Goal: Use online tool/utility: Utilize a website feature to perform a specific function

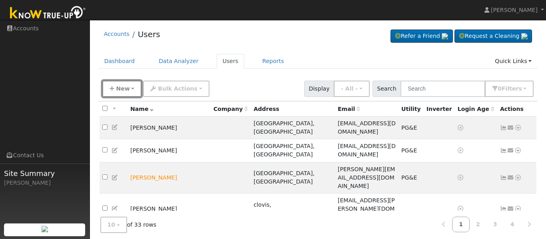
click at [123, 91] on span "New" at bounding box center [123, 89] width 14 height 6
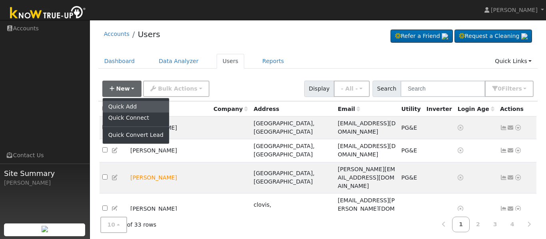
click at [128, 106] on link "Quick Add" at bounding box center [136, 106] width 66 height 11
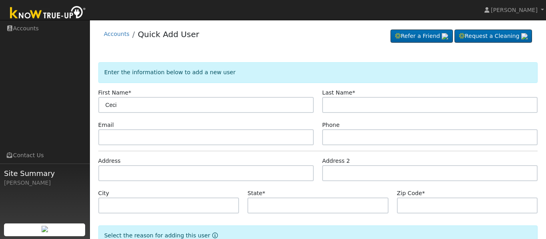
type input "Ceci"
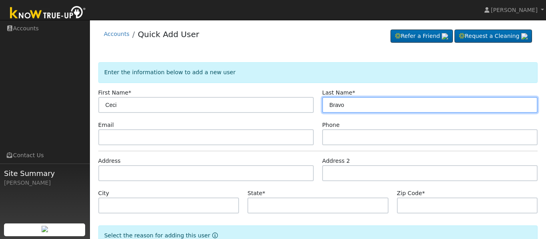
type input "Bravo"
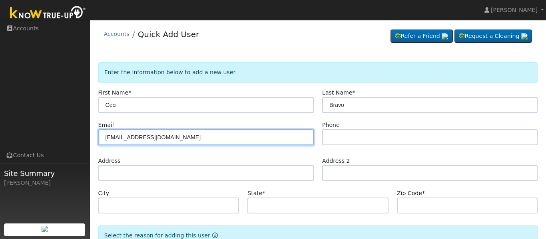
type input "[EMAIL_ADDRESS][DOMAIN_NAME]"
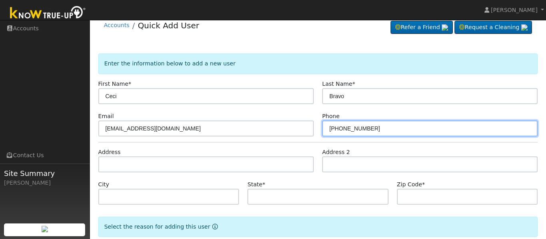
scroll to position [16, 0]
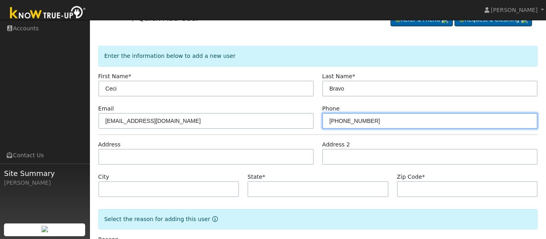
type input "[PHONE_NUMBER]"
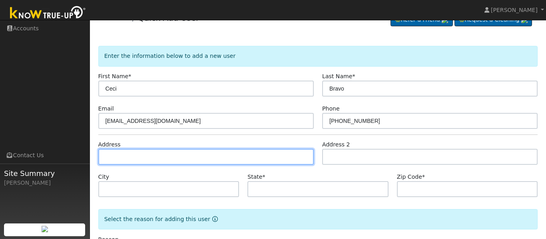
click at [155, 158] on input "text" at bounding box center [206, 157] width 216 height 16
type input "[STREET_ADDRESS]"
type input "Dinuba"
type input "CA"
type input "93618"
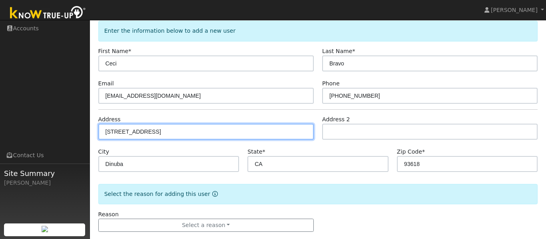
scroll to position [54, 0]
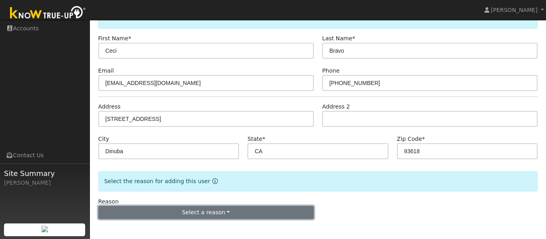
click at [226, 213] on button "Select a reason" at bounding box center [206, 213] width 216 height 14
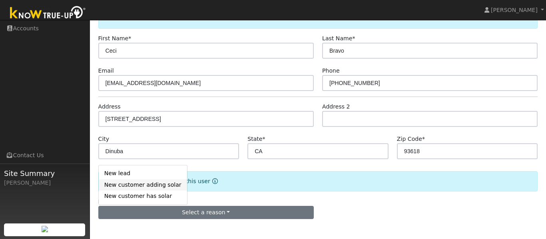
click at [136, 186] on link "New customer adding solar" at bounding box center [143, 185] width 88 height 11
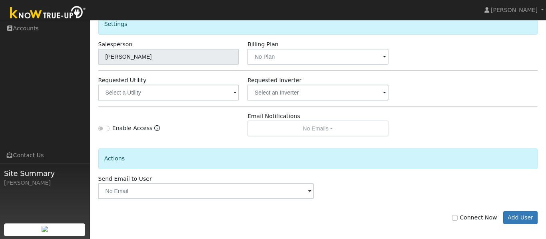
scroll to position [277, 0]
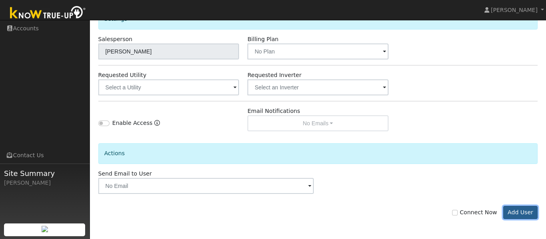
click at [525, 214] on button "Add User" at bounding box center [520, 213] width 35 height 14
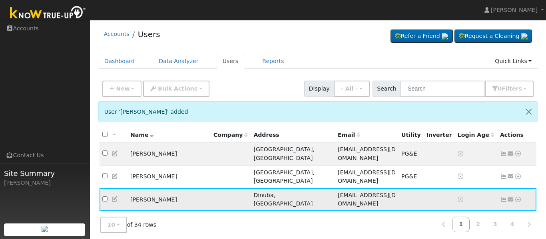
click at [518, 197] on icon at bounding box center [518, 200] width 7 height 6
click at [445, 226] on link "Scenario" at bounding box center [453, 231] width 60 height 11
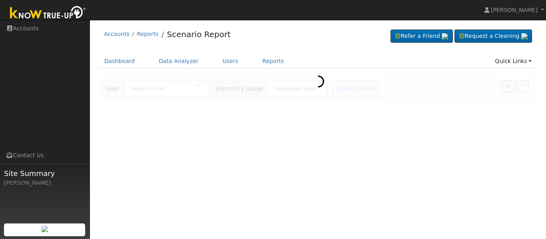
type input "Ceci Bravo"
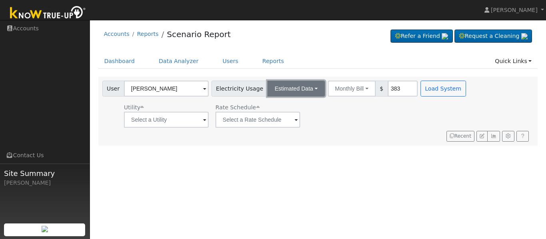
click at [315, 89] on button "Estimated Data" at bounding box center [296, 89] width 58 height 16
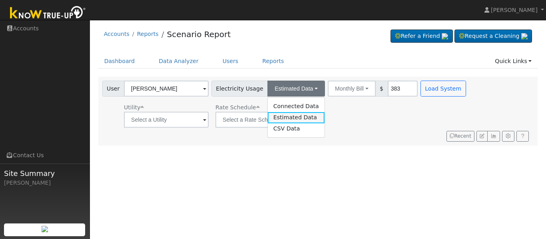
click at [307, 115] on link "Estimated Data" at bounding box center [296, 117] width 57 height 11
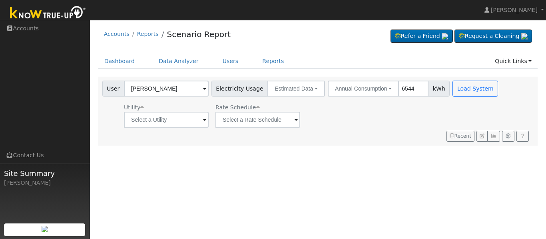
type input "6544"
click at [205, 118] on input "text" at bounding box center [166, 120] width 85 height 16
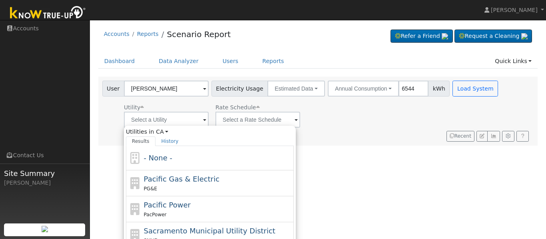
click at [186, 186] on div "PG&E" at bounding box center [218, 189] width 148 height 8
type input "Pacific Gas & Electric"
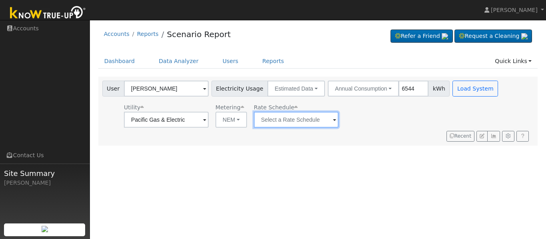
click at [339, 120] on input "text" at bounding box center [296, 120] width 85 height 16
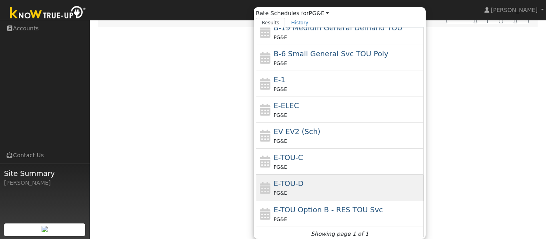
scroll to position [114, 0]
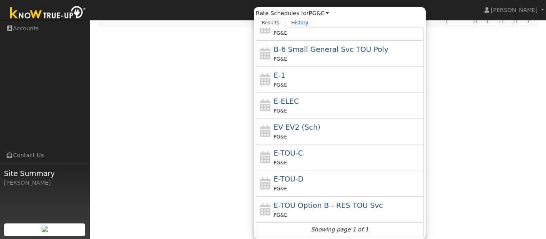
click at [304, 21] on link "History" at bounding box center [299, 23] width 29 height 10
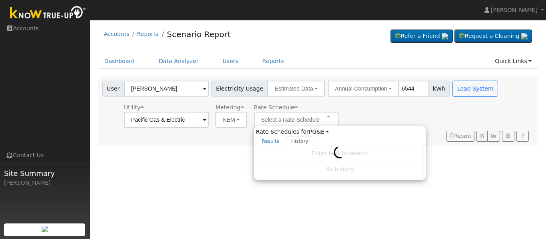
scroll to position [0, 0]
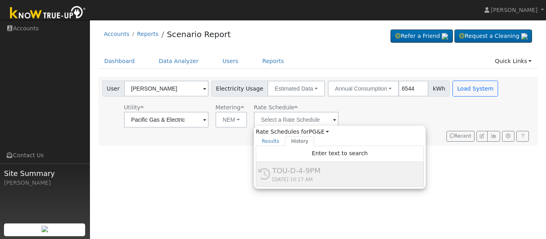
click at [374, 113] on div "Utility Pacific Gas & Electric Metering NEM NEM NBT Rate Schedule Rate Schedule…" at bounding box center [301, 114] width 401 height 27
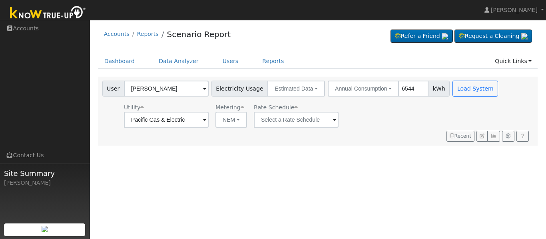
click at [336, 119] on span at bounding box center [334, 120] width 3 height 9
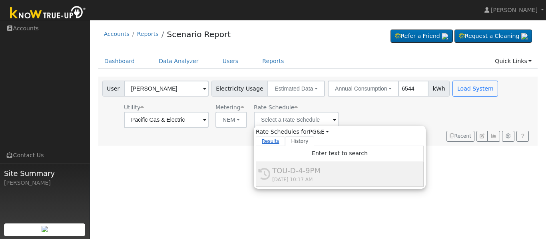
click at [278, 142] on link "Results" at bounding box center [271, 142] width 30 height 10
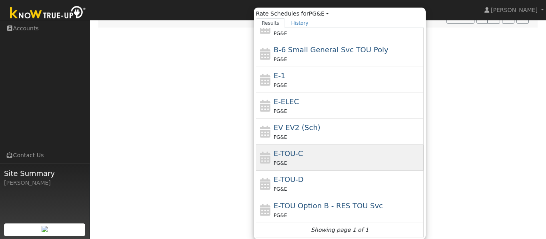
scroll to position [119, 0]
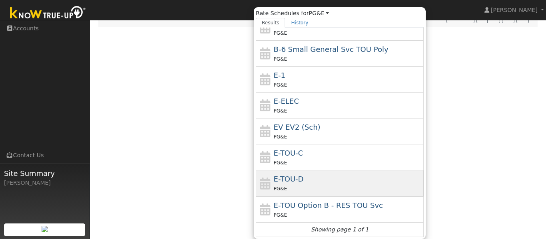
click at [318, 183] on div "E-TOU-D PG&E" at bounding box center [348, 183] width 148 height 19
type input "E-TOU-D"
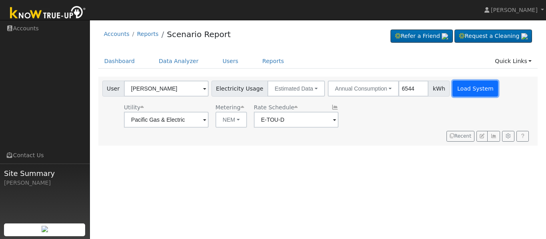
click at [464, 89] on button "Load System" at bounding box center [476, 89] width 46 height 16
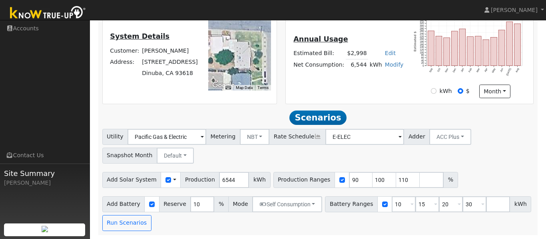
scroll to position [194, 0]
click at [307, 202] on button "Self Consumption" at bounding box center [287, 205] width 70 height 16
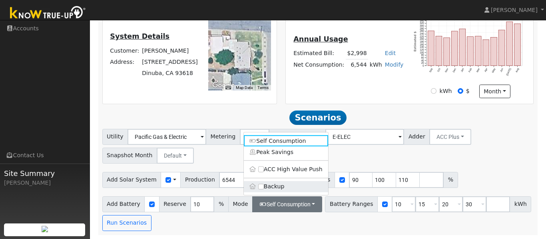
click at [289, 190] on label "Backup" at bounding box center [286, 186] width 84 height 11
click at [264, 190] on input "Backup" at bounding box center [261, 187] width 6 height 6
type input "20"
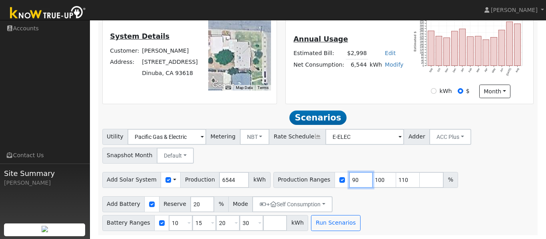
drag, startPoint x: 347, startPoint y: 180, endPoint x: 337, endPoint y: 181, distance: 10.1
click at [349, 181] on input "90" at bounding box center [361, 180] width 24 height 16
type input "100"
type input "110"
drag, startPoint x: 339, startPoint y: 180, endPoint x: 347, endPoint y: 178, distance: 7.9
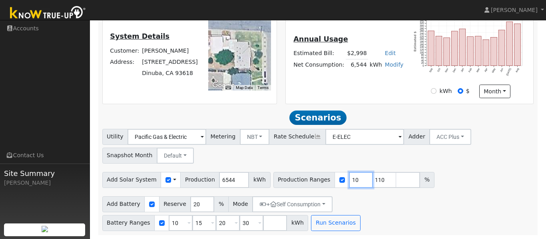
click at [349, 178] on input "10" at bounding box center [361, 180] width 24 height 16
type input "110"
click at [373, 180] on input "number" at bounding box center [385, 180] width 24 height 16
type input "120"
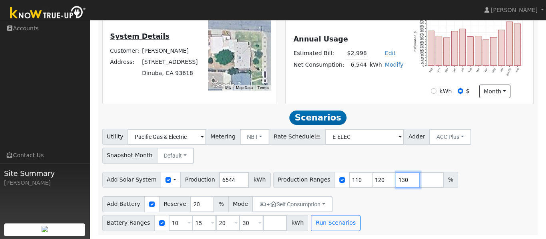
type input "130"
click at [193, 216] on input "10" at bounding box center [181, 224] width 24 height 16
type input "15"
type input "20"
type input "30"
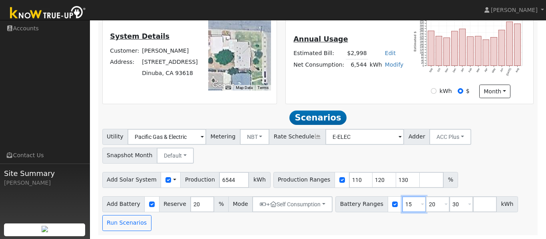
type input "15"
click at [473, 205] on input "number" at bounding box center [485, 205] width 24 height 16
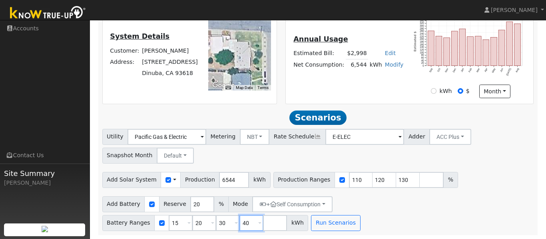
type input "40"
click at [420, 180] on input "number" at bounding box center [432, 180] width 24 height 16
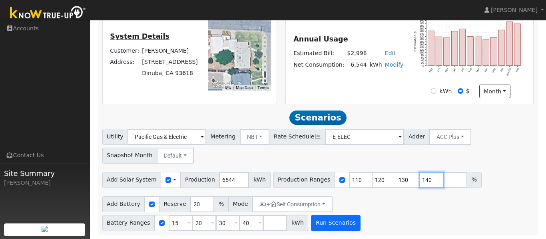
type input "140"
click at [311, 225] on button "Run Scenarios" at bounding box center [335, 224] width 49 height 16
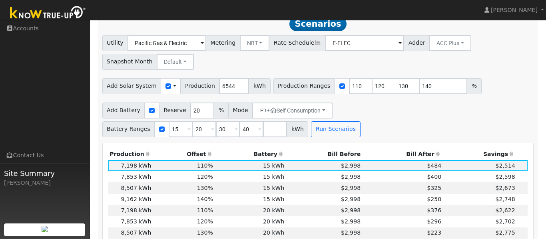
scroll to position [218, 0]
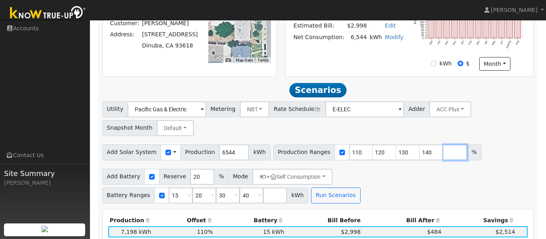
click at [443, 155] on input "number" at bounding box center [455, 153] width 24 height 16
type input "135"
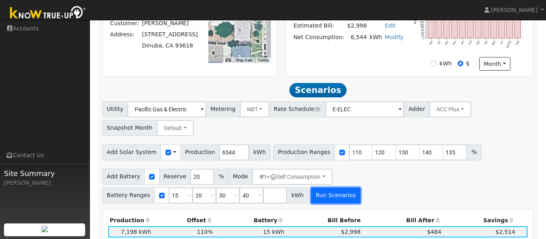
type input "135"
type input "140"
click at [311, 201] on button "Run Scenarios" at bounding box center [335, 196] width 49 height 16
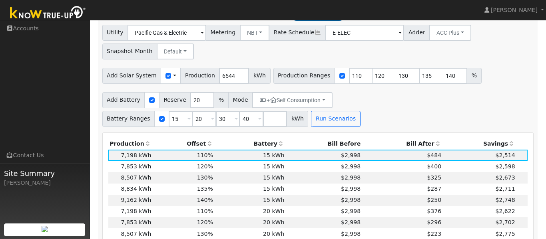
scroll to position [283, 0]
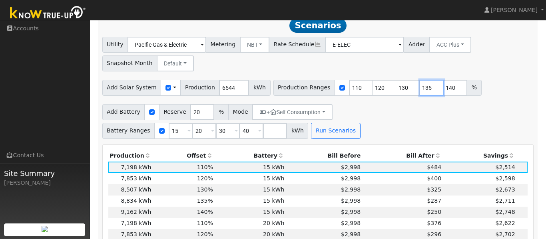
drag, startPoint x: 418, startPoint y: 90, endPoint x: 407, endPoint y: 93, distance: 10.9
click at [420, 93] on input "135" at bounding box center [432, 88] width 24 height 16
type input "140"
click at [443, 89] on input "number" at bounding box center [455, 88] width 24 height 16
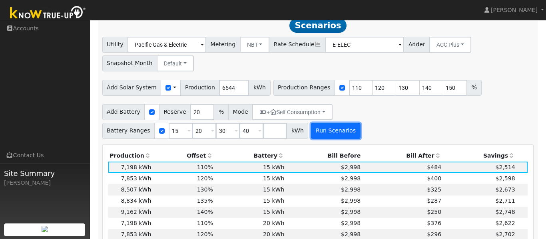
click at [311, 133] on button "Run Scenarios" at bounding box center [335, 131] width 49 height 16
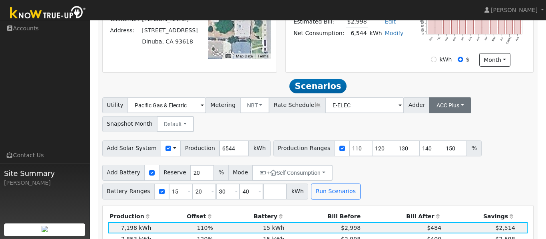
scroll to position [220, 0]
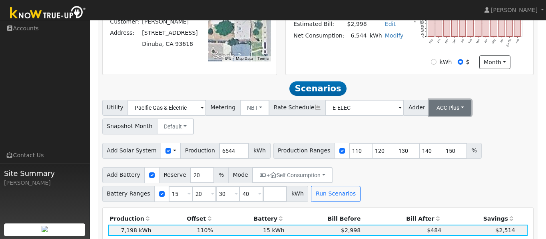
click at [453, 108] on button "ACC Plus" at bounding box center [450, 108] width 42 height 16
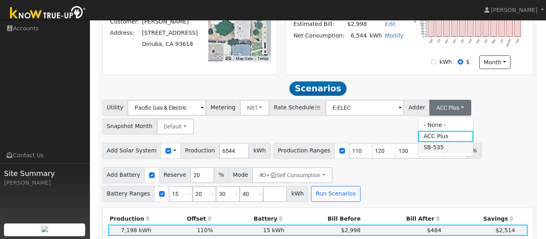
click at [438, 152] on link "SB-535" at bounding box center [446, 147] width 56 height 11
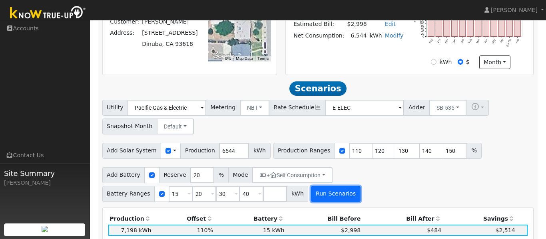
click at [311, 196] on button "Run Scenarios" at bounding box center [335, 194] width 49 height 16
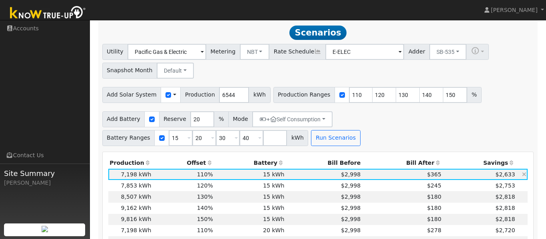
scroll to position [275, 0]
drag, startPoint x: 443, startPoint y: 97, endPoint x: 431, endPoint y: 97, distance: 12.0
click at [443, 97] on input "150" at bounding box center [455, 96] width 24 height 16
type input "181"
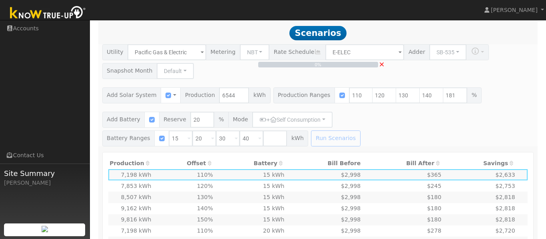
click at [183, 147] on div "0% ×" at bounding box center [318, 95] width 440 height 102
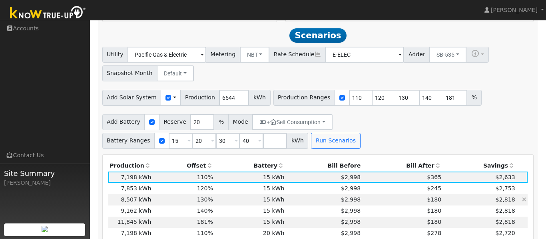
scroll to position [271, 0]
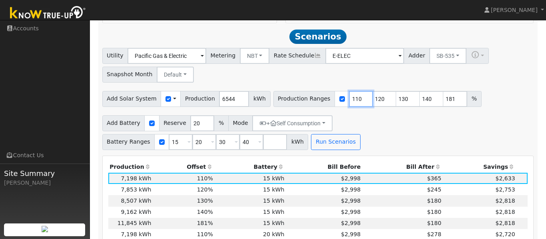
click at [349, 104] on input "110" at bounding box center [361, 99] width 24 height 16
type input "120"
type input "130"
type input "140"
type input "181"
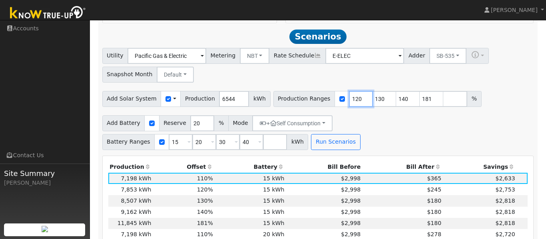
type input "120"
type input "1"
click at [445, 101] on input "1" at bounding box center [455, 99] width 24 height 16
type input "1"
type input "120"
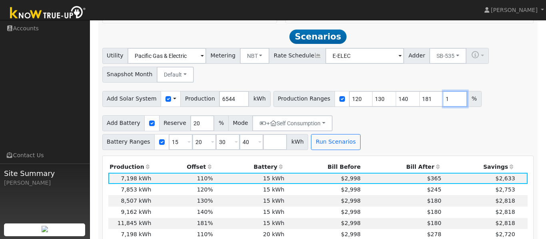
type input "130"
type input "140"
type input "181"
click at [349, 101] on input "1" at bounding box center [361, 99] width 24 height 16
type input "120"
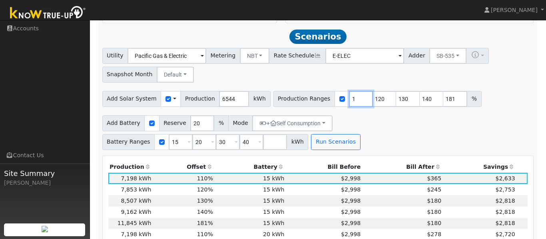
type input "130"
type input "140"
type input "181"
type input "120"
click at [443, 102] on input "number" at bounding box center [455, 99] width 24 height 16
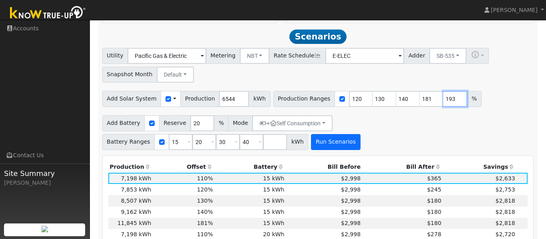
type input "193"
click at [311, 146] on button "Run Scenarios" at bounding box center [335, 142] width 49 height 16
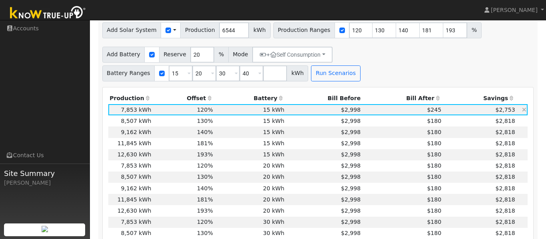
scroll to position [339, 0]
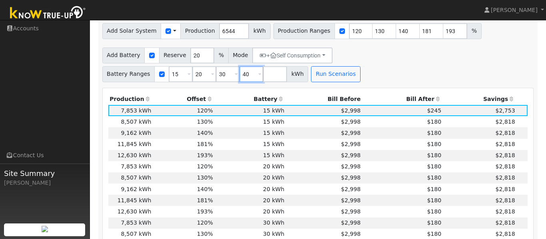
click at [263, 66] on input "40" at bounding box center [251, 74] width 24 height 16
type input "4"
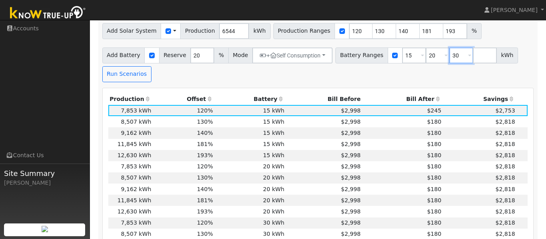
click at [451, 59] on input "30" at bounding box center [461, 56] width 24 height 16
type input "30"
click at [140, 80] on button "Run Scenarios" at bounding box center [126, 74] width 49 height 16
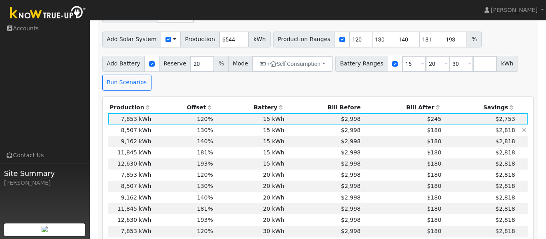
scroll to position [372, 0]
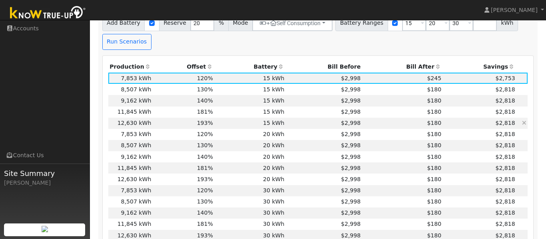
click at [300, 127] on td "$2,998" at bounding box center [324, 123] width 76 height 11
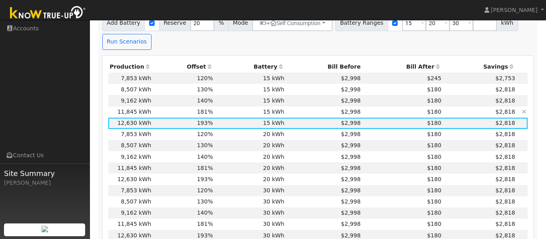
click at [225, 113] on td "15 kWh" at bounding box center [250, 112] width 72 height 11
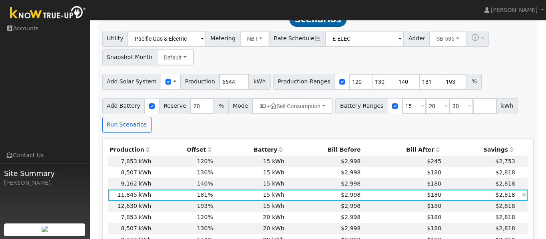
scroll to position [272, 0]
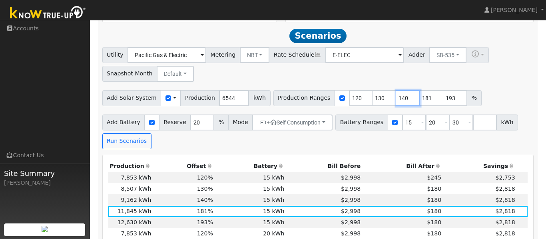
click at [396, 100] on input "140" at bounding box center [408, 98] width 24 height 16
type input "171"
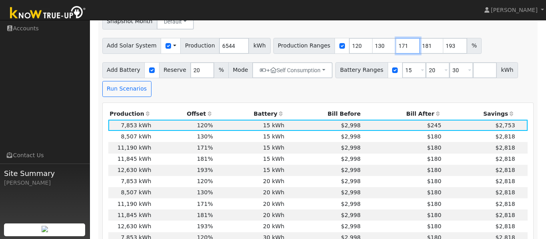
scroll to position [320, 0]
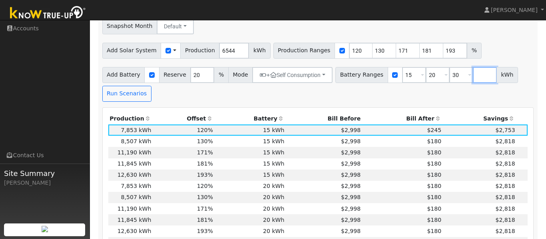
click at [476, 78] on input "number" at bounding box center [485, 75] width 24 height 16
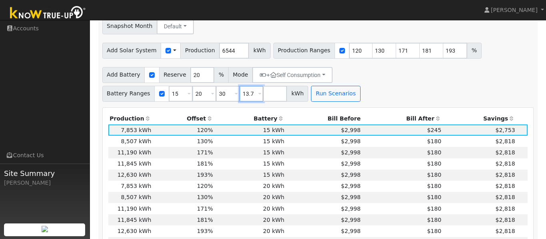
type input "13.7"
type input "15"
type input "20"
type input "30"
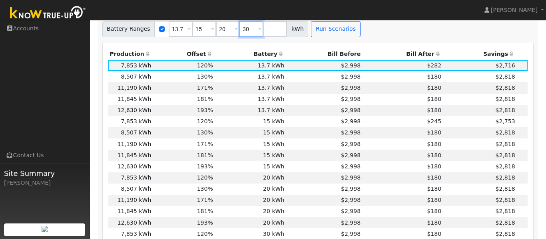
scroll to position [386, 0]
